Goal: Check status

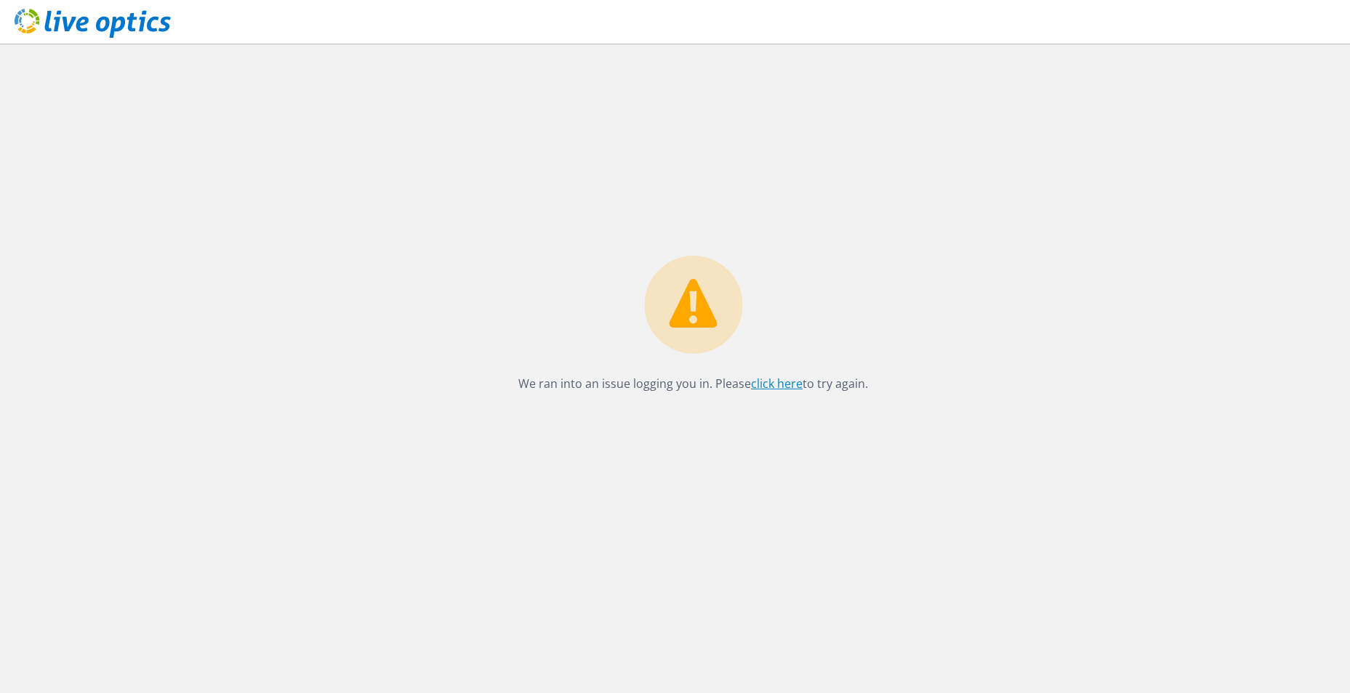
click at [780, 382] on link "click here" at bounding box center [777, 384] width 52 height 16
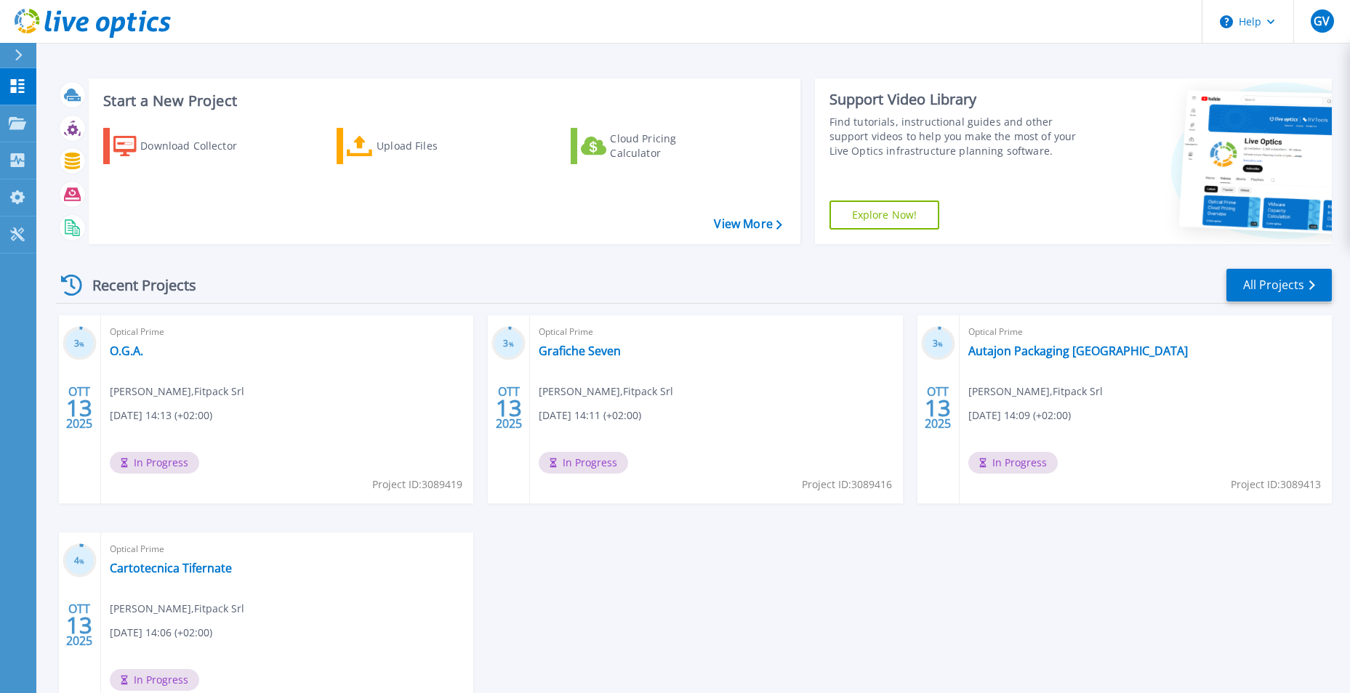
scroll to position [73, 0]
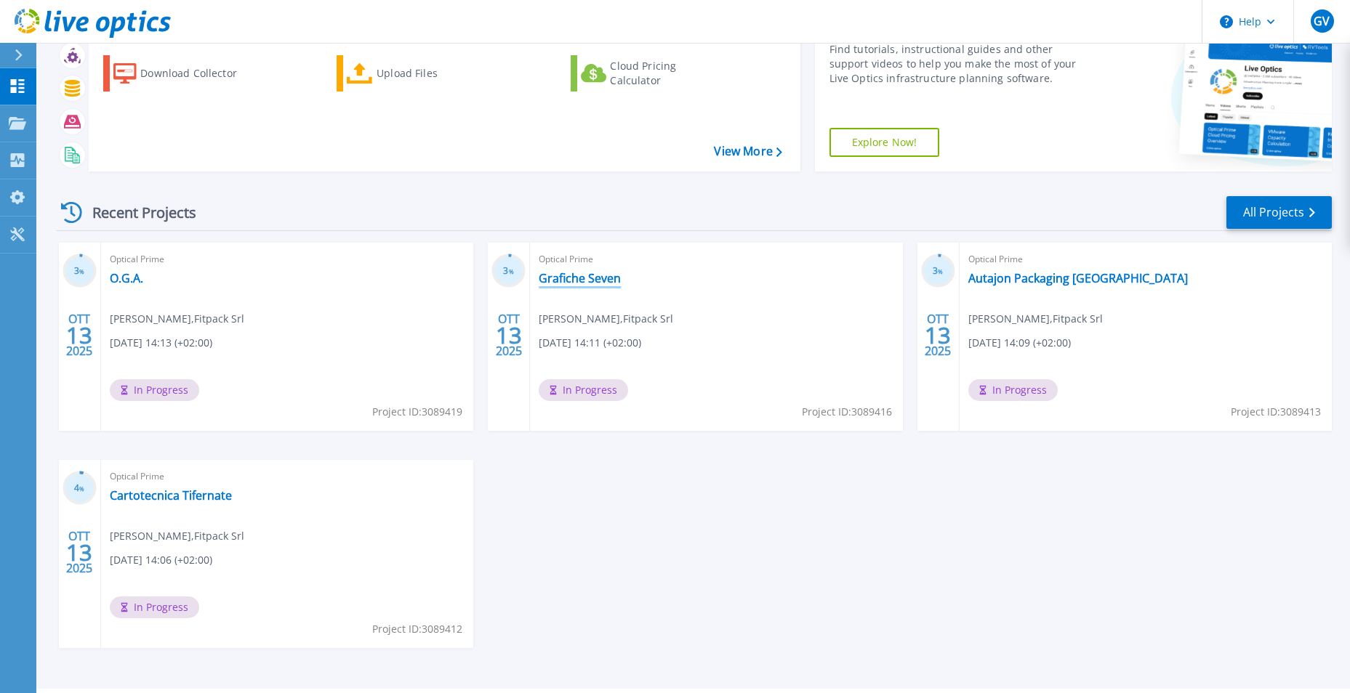
click at [604, 280] on link "Grafiche Seven" at bounding box center [580, 278] width 82 height 15
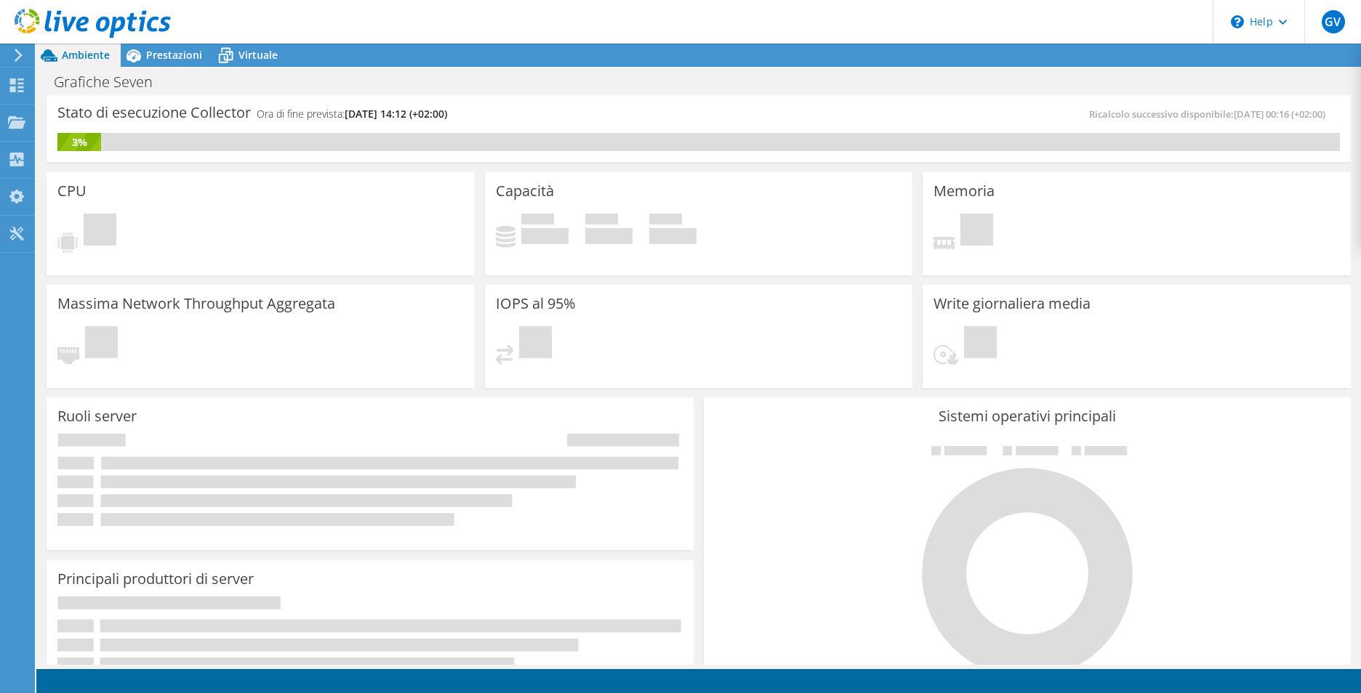
scroll to position [330, 0]
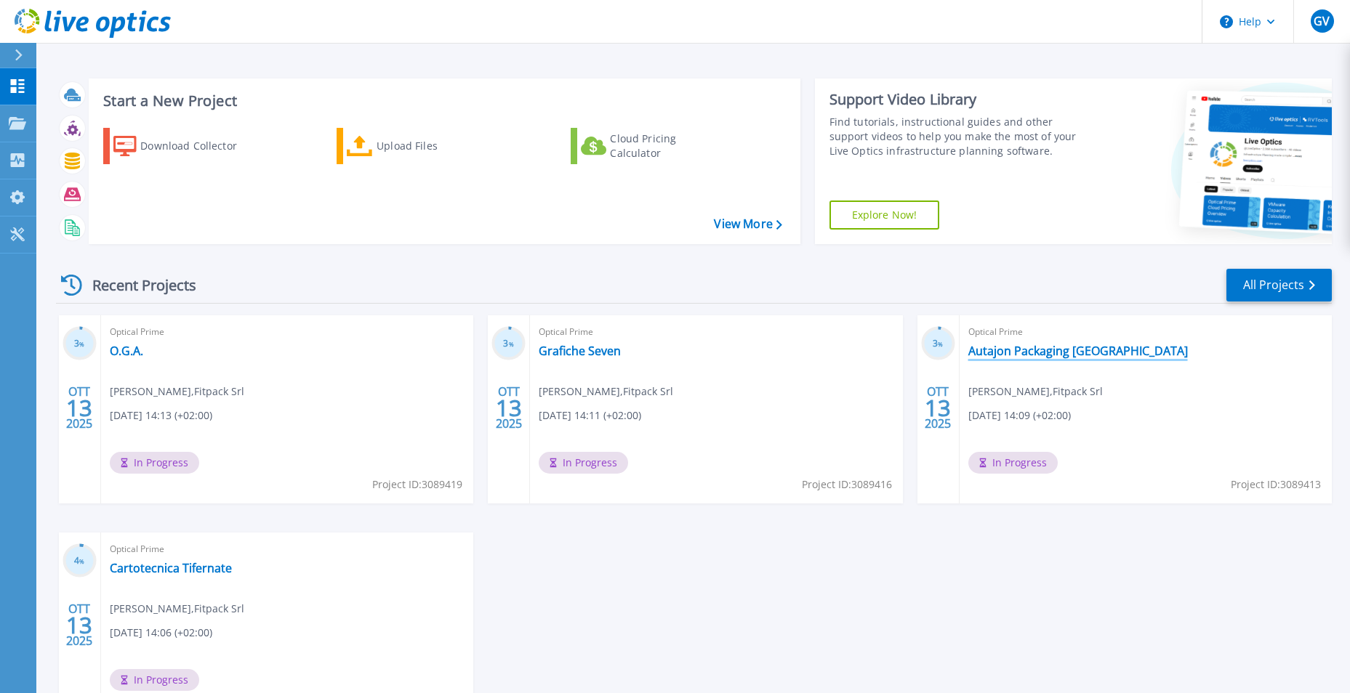
click at [1065, 358] on link "Autajon Packaging [GEOGRAPHIC_DATA]" at bounding box center [1078, 351] width 220 height 15
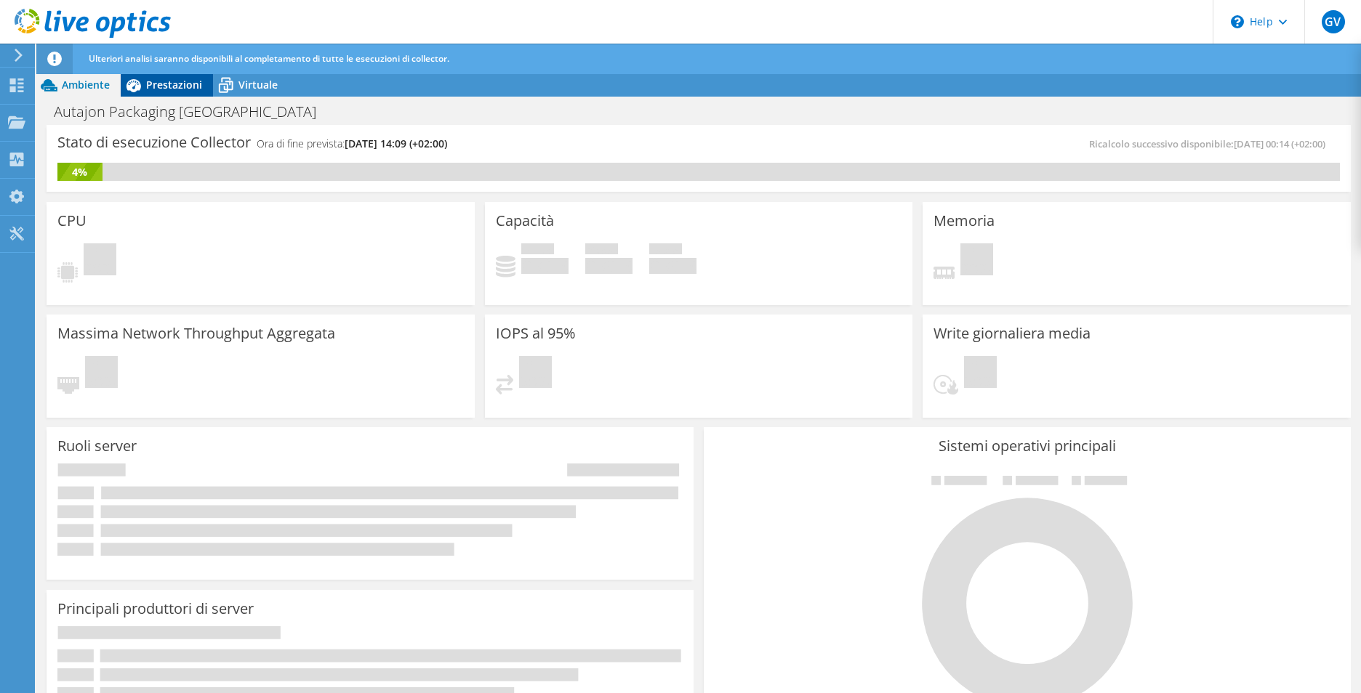
click at [164, 89] on span "Prestazioni" at bounding box center [174, 85] width 56 height 14
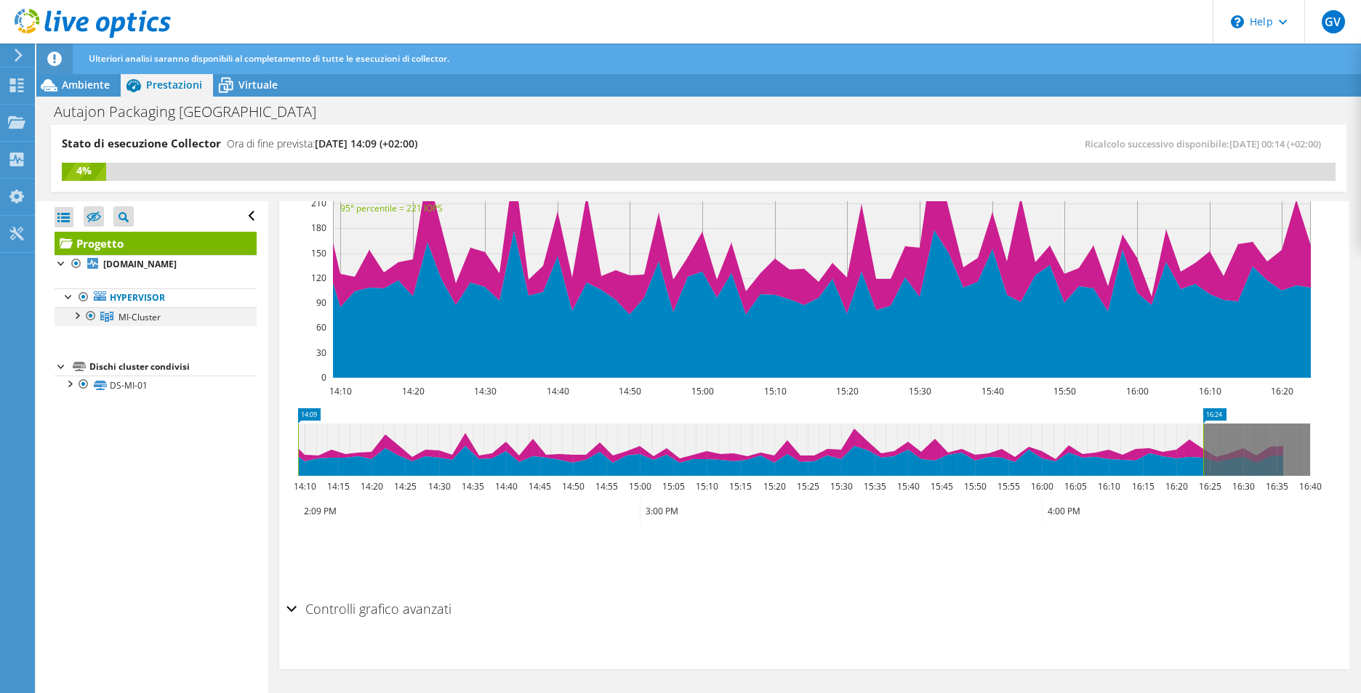
click at [78, 317] on div at bounding box center [76, 314] width 15 height 15
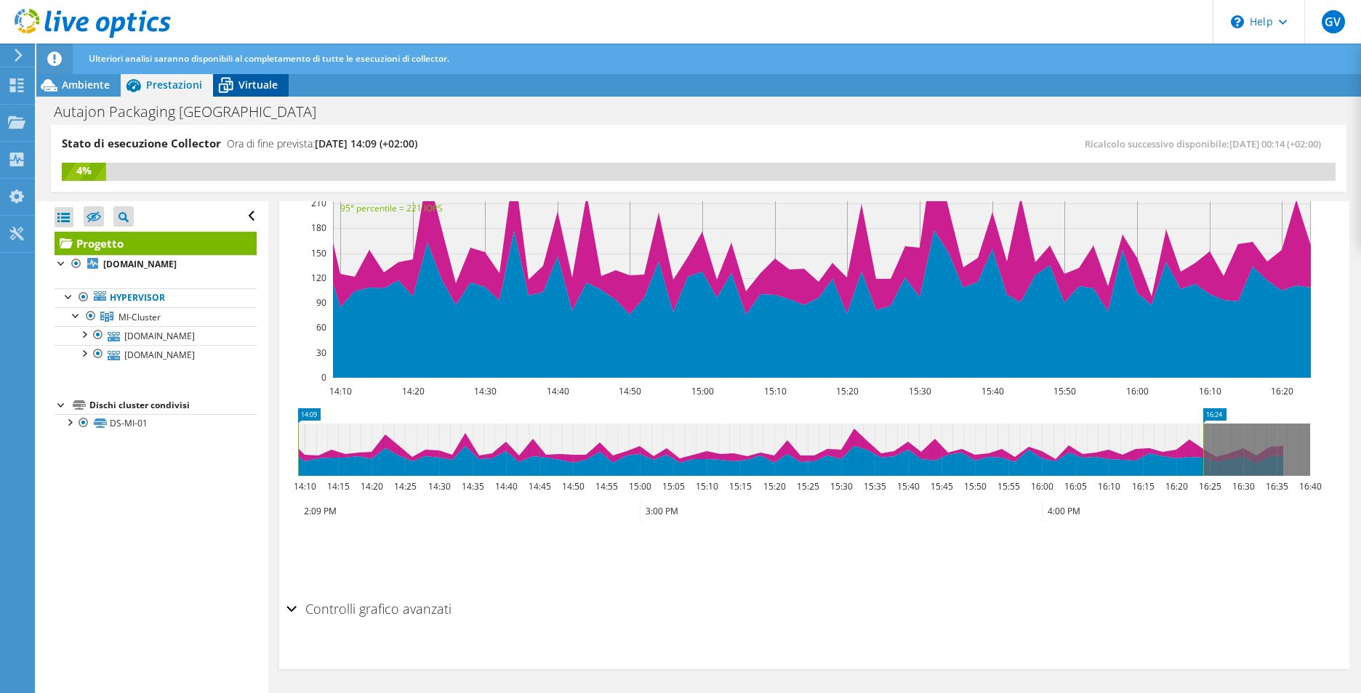
click at [273, 91] on span "Virtuale" at bounding box center [257, 85] width 39 height 14
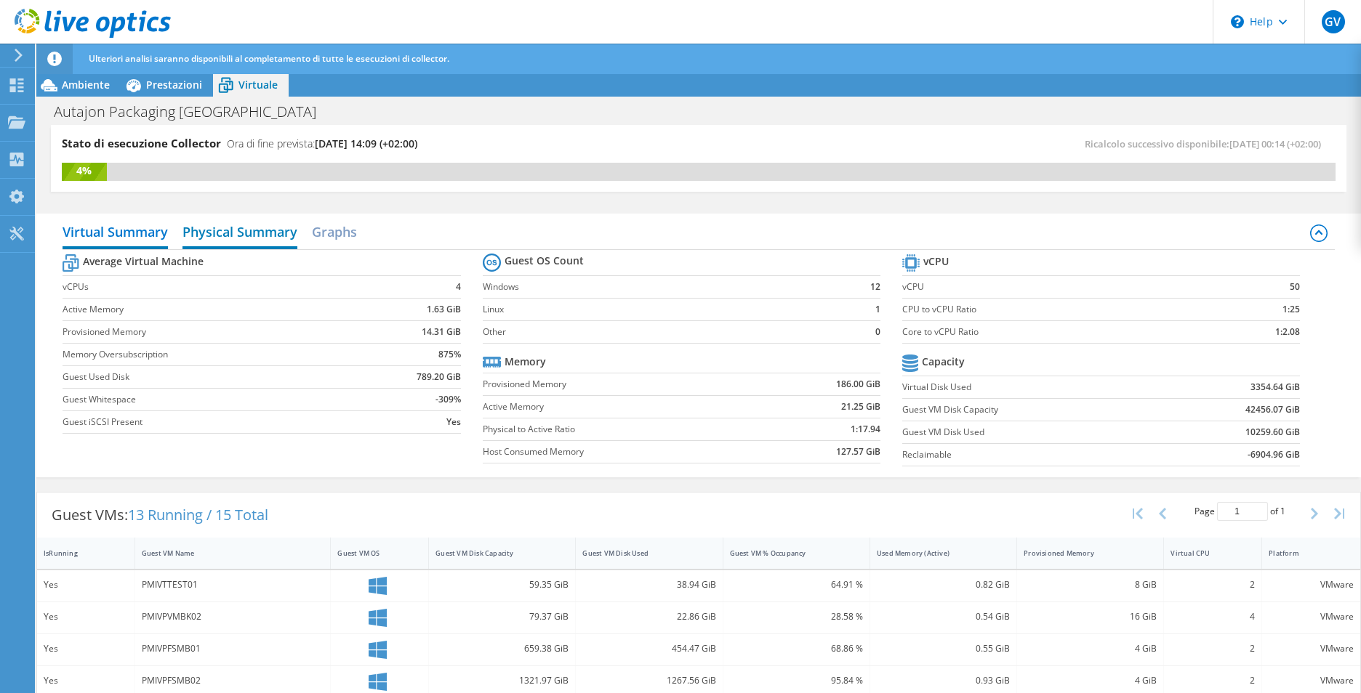
click at [245, 228] on h2 "Physical Summary" at bounding box center [239, 233] width 115 height 32
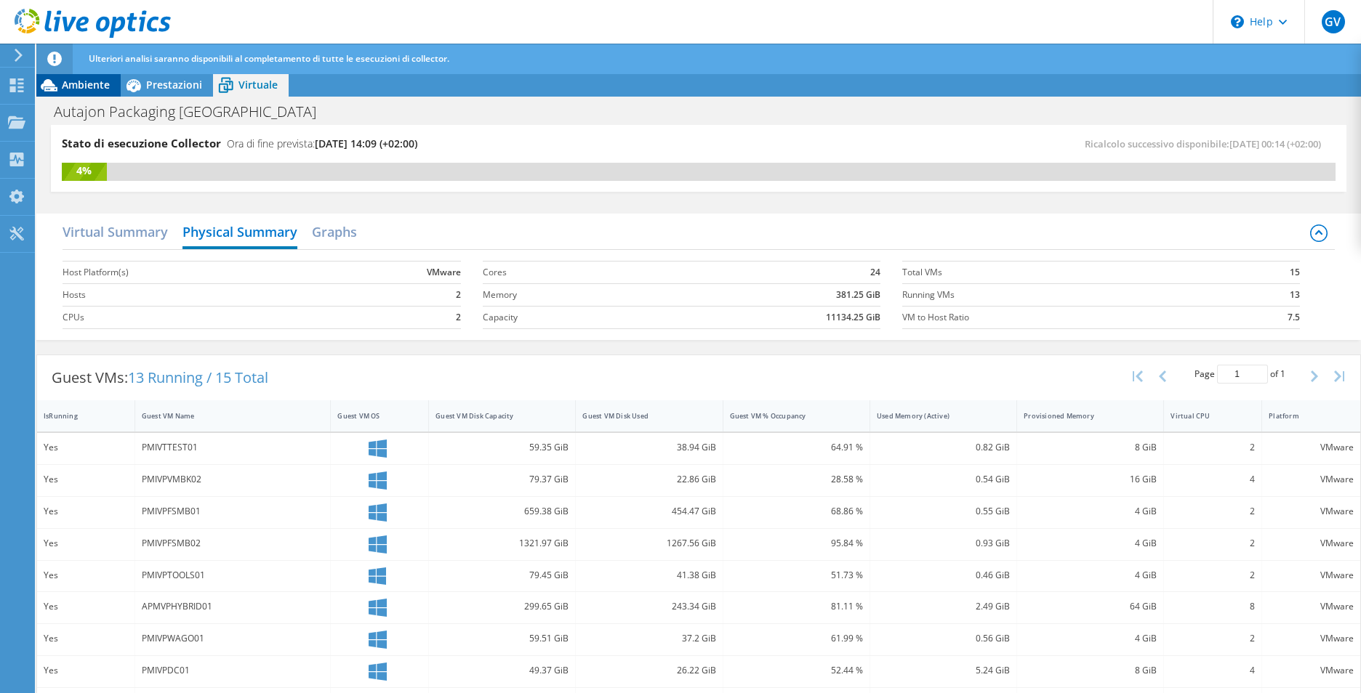
click at [64, 95] on div "Ambiente" at bounding box center [78, 84] width 84 height 23
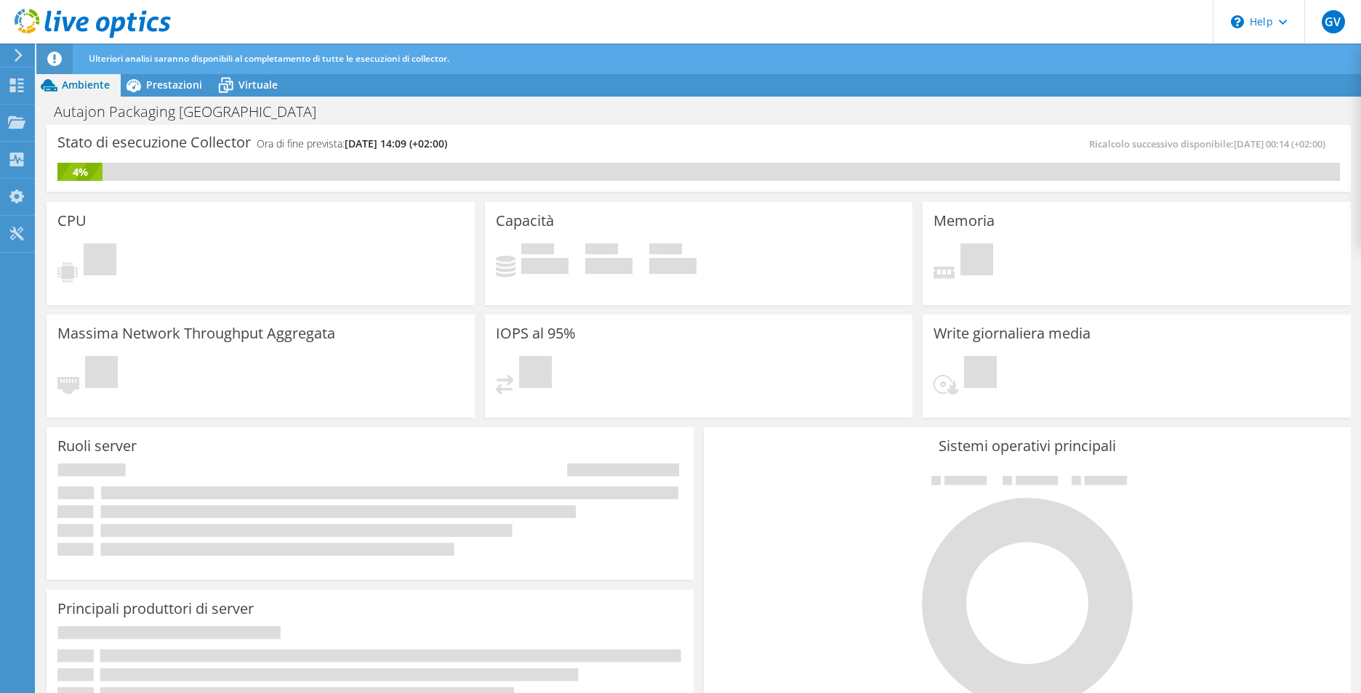
click at [63, 216] on h3 "CPU" at bounding box center [71, 221] width 29 height 16
click at [129, 233] on div "CPU In sospeso" at bounding box center [261, 253] width 428 height 103
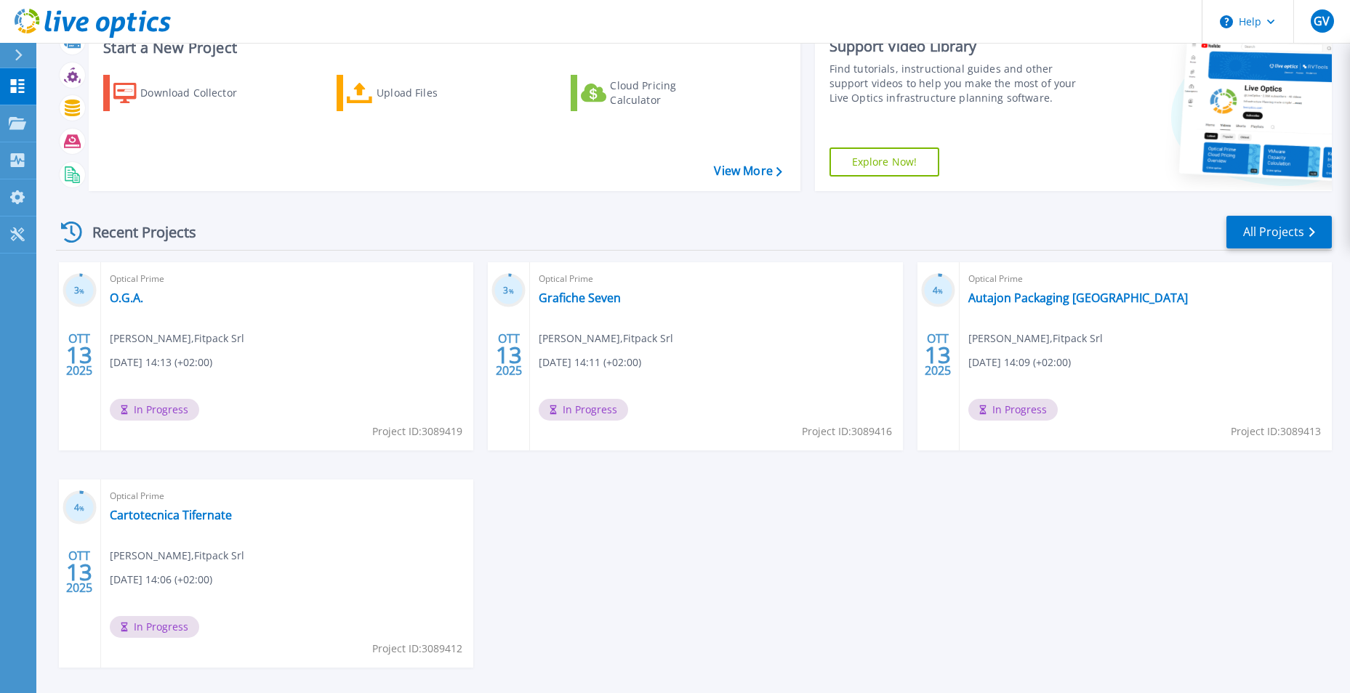
scroll to position [112, 0]
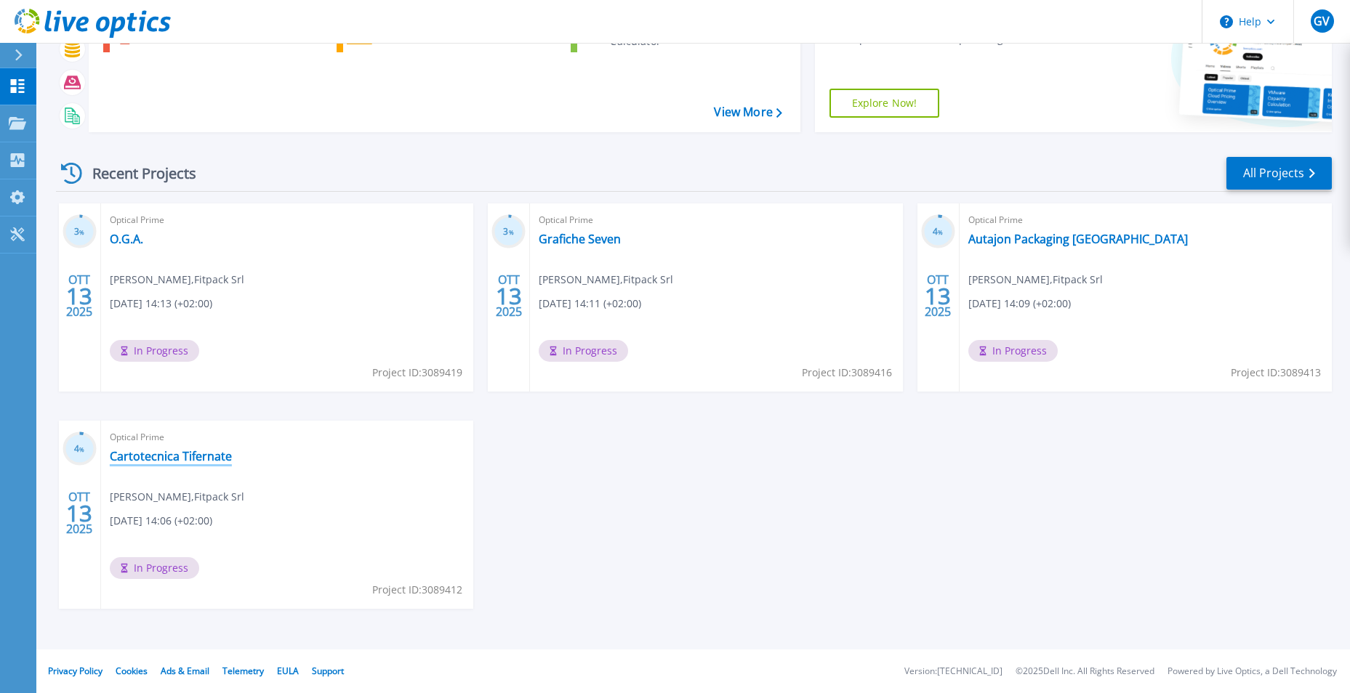
click at [211, 459] on link "Cartotecnica Tifernate" at bounding box center [171, 456] width 122 height 15
